Goal: Information Seeking & Learning: Understand process/instructions

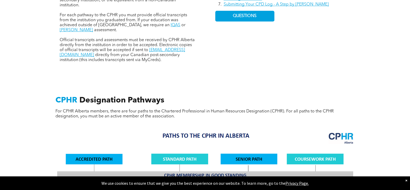
scroll to position [315, 0]
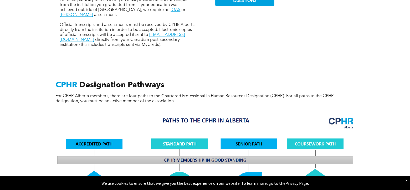
drag, startPoint x: 204, startPoint y: 132, endPoint x: 216, endPoint y: 71, distance: 62.0
drag, startPoint x: 216, startPoint y: 71, endPoint x: 192, endPoint y: 68, distance: 23.3
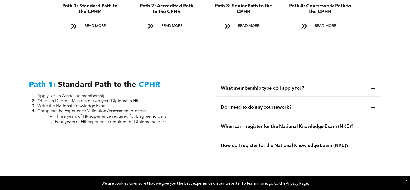
scroll to position [656, 0]
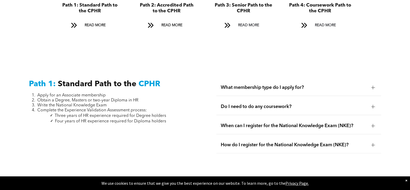
drag, startPoint x: 197, startPoint y: 75, endPoint x: 141, endPoint y: 141, distance: 86.6
click at [141, 141] on div "Path 1: Standard Path to the CPHR Apply for an Associate membership Obtain a De…" at bounding box center [111, 122] width 173 height 95
drag, startPoint x: 64, startPoint y: 95, endPoint x: 137, endPoint y: 95, distance: 73.0
click at [137, 98] on span "Obtain a Degree, Masters or two-year Diploma in HR" at bounding box center [87, 100] width 101 height 4
click at [114, 103] on li "Write the National Knowledge Exam" at bounding box center [101, 105] width 129 height 5
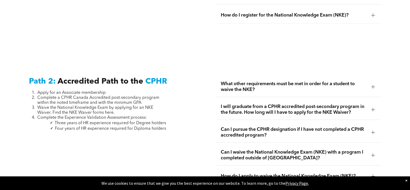
scroll to position [788, 0]
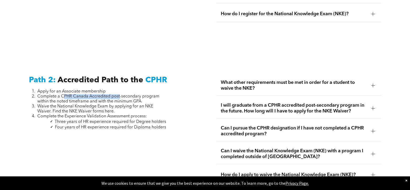
drag, startPoint x: 65, startPoint y: 91, endPoint x: 119, endPoint y: 89, distance: 54.1
click at [119, 95] on span "Complete a CPHR Canada Accredited post-secondary program within the noted timef…" at bounding box center [98, 99] width 122 height 9
click at [118, 95] on span "Complete a CPHR Canada Accredited post-secondary program within the noted timef…" at bounding box center [98, 99] width 122 height 9
drag, startPoint x: 62, startPoint y: 102, endPoint x: 113, endPoint y: 99, distance: 51.2
click at [113, 104] on span "Waive the National Knowledge Exam by applying for an NKE Waiver. Find the NKE W…" at bounding box center [95, 108] width 116 height 9
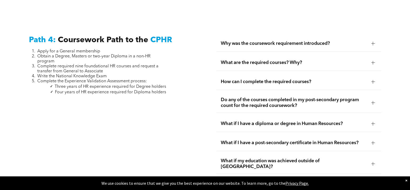
scroll to position [1523, 0]
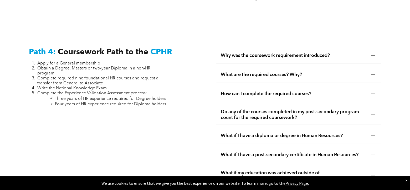
click at [295, 91] on span "How can I complete the required courses?" at bounding box center [293, 94] width 146 height 6
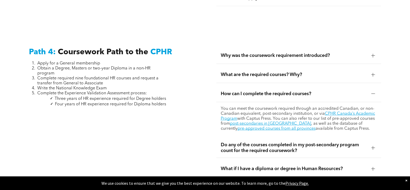
click at [291, 72] on span "What are the required courses? Why?" at bounding box center [293, 75] width 146 height 6
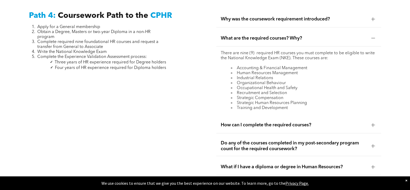
scroll to position [1575, 0]
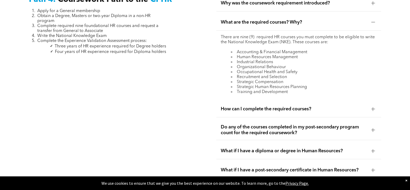
click at [288, 106] on span "How can I complete the required courses?" at bounding box center [293, 109] width 146 height 6
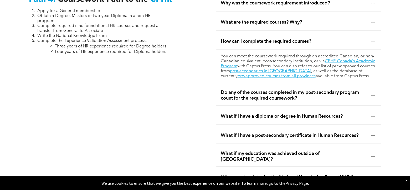
click at [284, 114] on span "What if I have a diploma or degree in Human Resources?" at bounding box center [293, 117] width 146 height 6
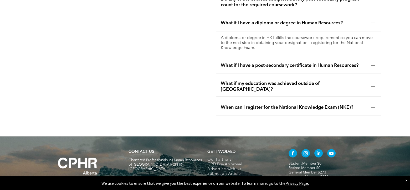
scroll to position [1609, 0]
